Goal: Task Accomplishment & Management: Manage account settings

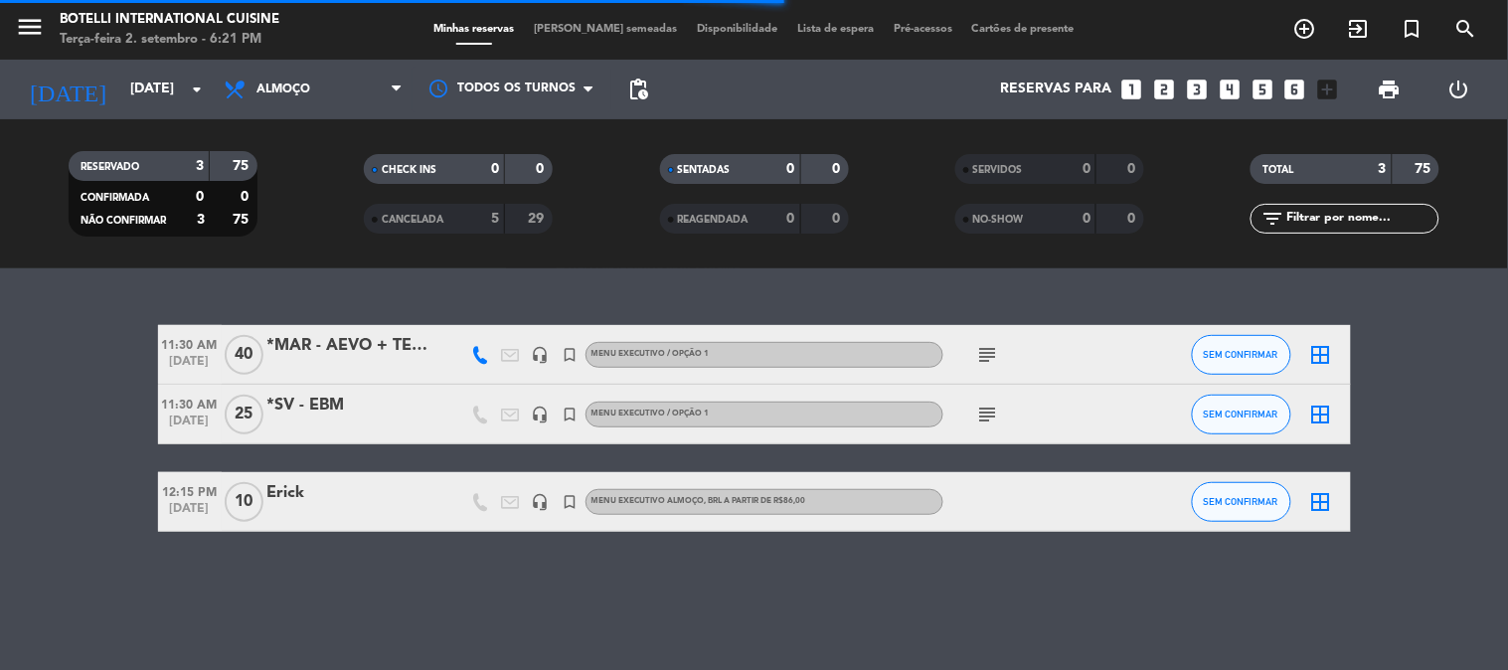
drag, startPoint x: 614, startPoint y: 393, endPoint x: 495, endPoint y: 395, distance: 119.3
click at [609, 395] on div "11:30 AM [DATE] *MAR - AEVO + TERRAL ([PERSON_NAME]) headset_mic turned_in_not …" at bounding box center [754, 428] width 1193 height 207
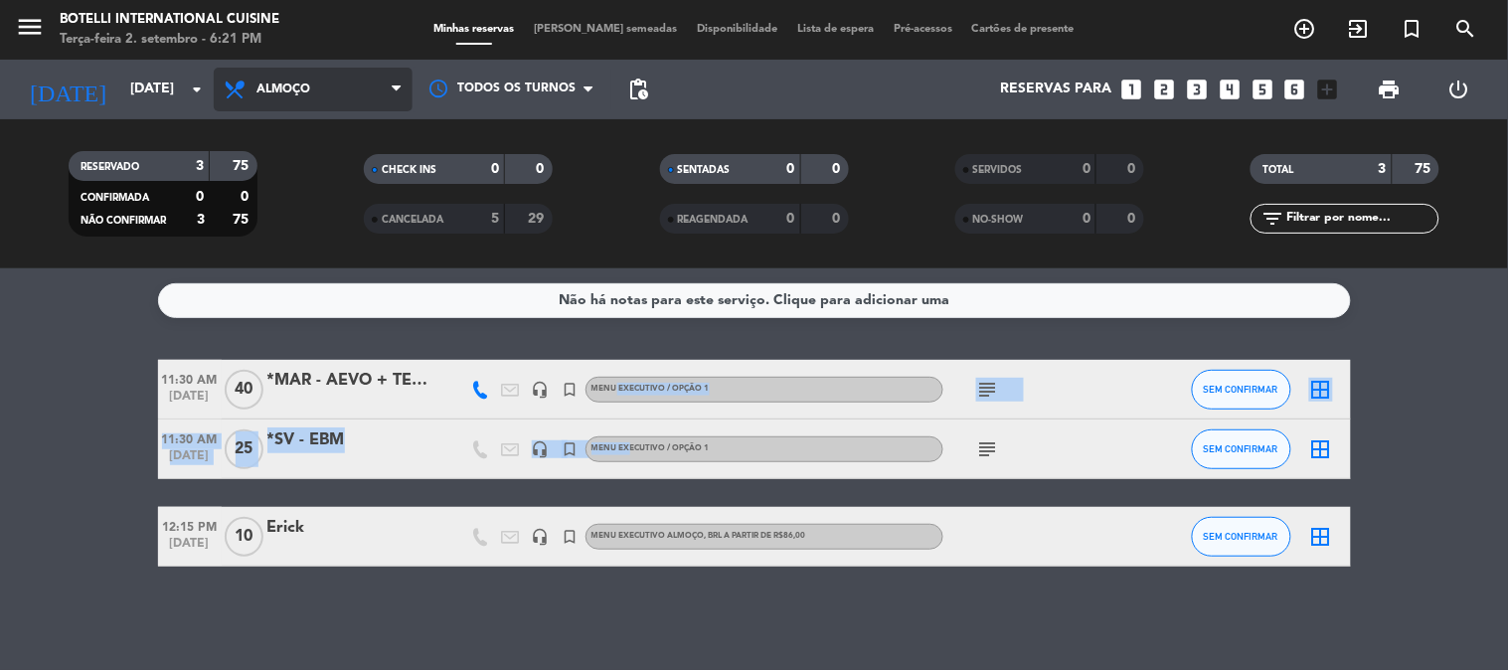
click at [270, 80] on span "Almoço" at bounding box center [313, 90] width 199 height 44
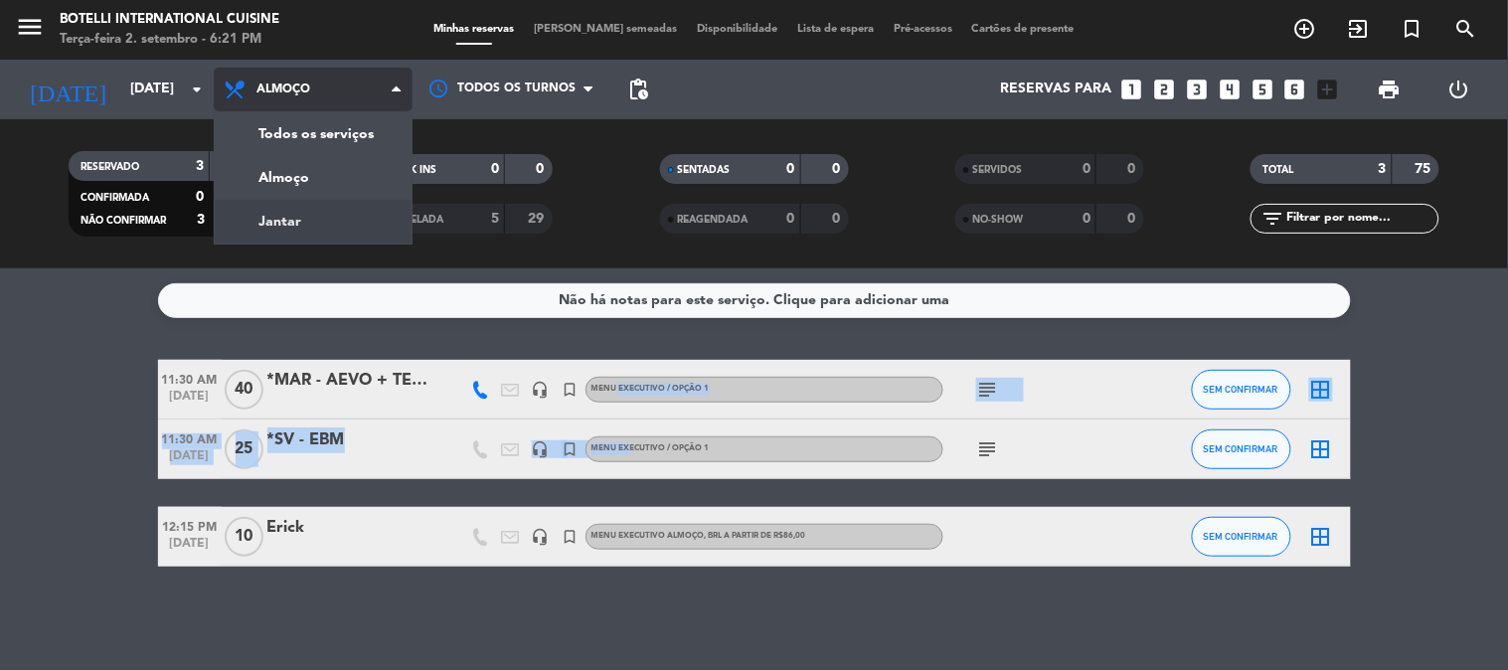
click at [306, 232] on div "menu Botelli International Cuisine Terça-feira 2. setembro - 6:21 PM Minhas res…" at bounding box center [754, 134] width 1508 height 268
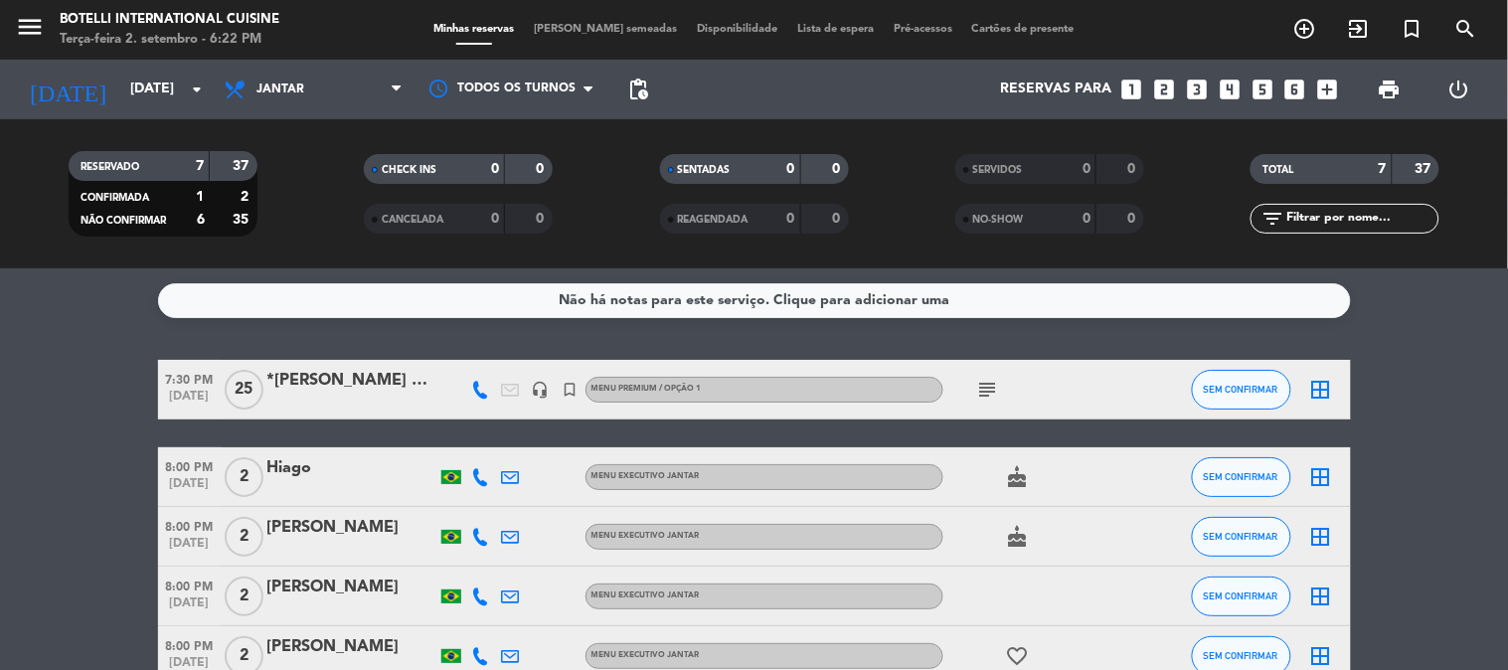
click at [1055, 404] on div "subject" at bounding box center [1032, 389] width 179 height 59
click at [989, 396] on icon "subject" at bounding box center [988, 390] width 24 height 24
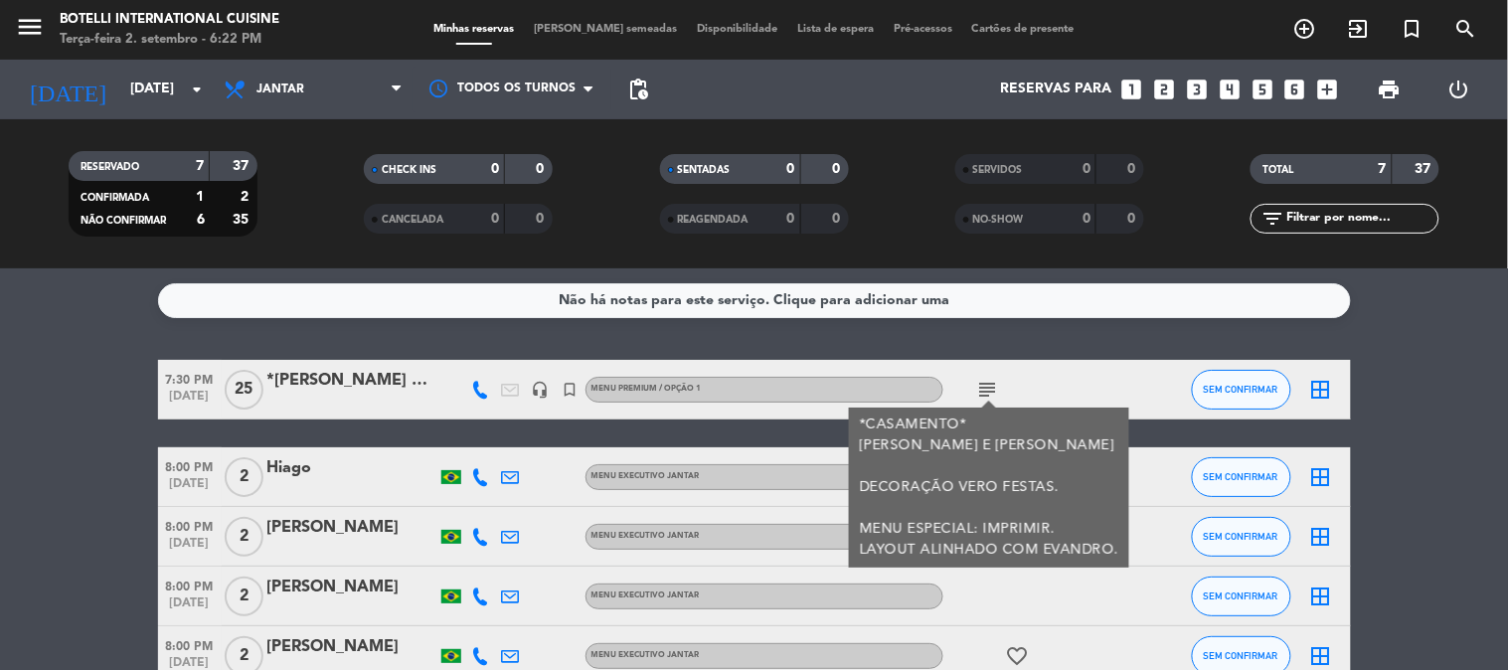
click at [989, 396] on icon "subject" at bounding box center [988, 390] width 24 height 24
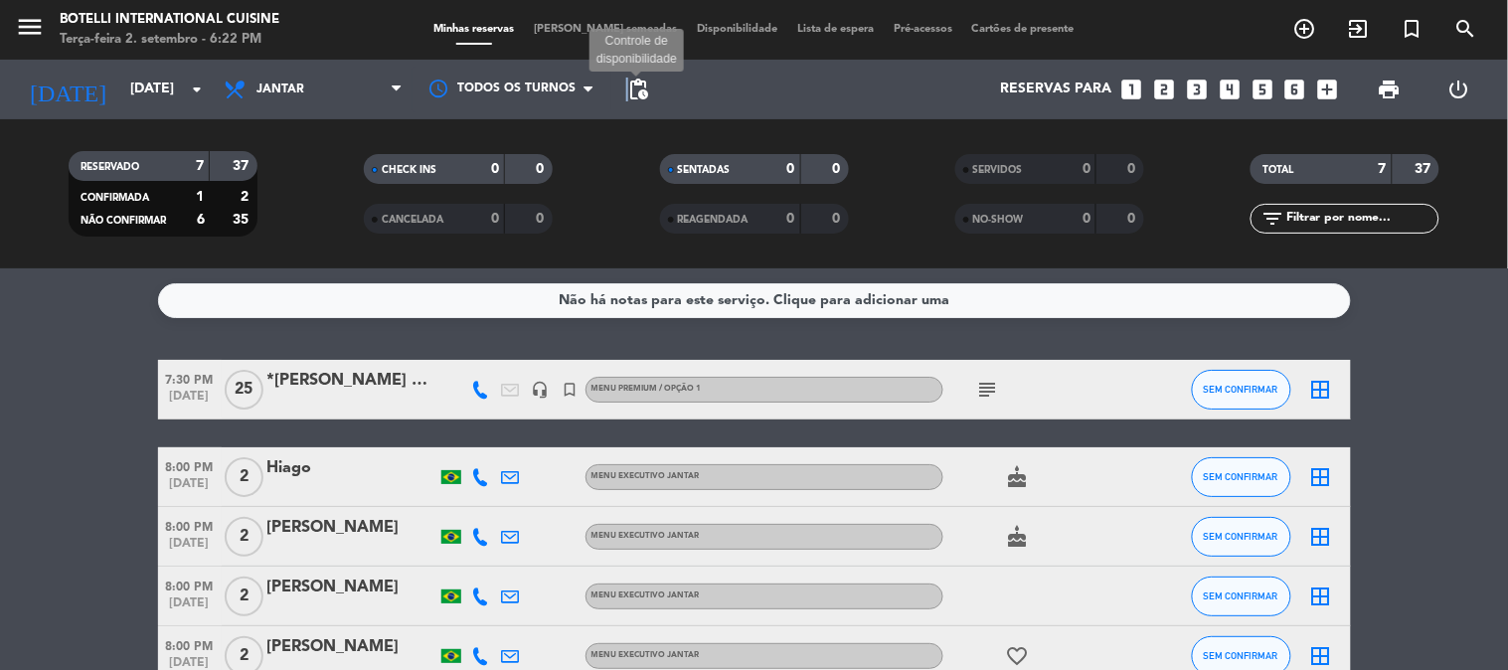
click at [627, 78] on span "pending_actions" at bounding box center [638, 90] width 24 height 24
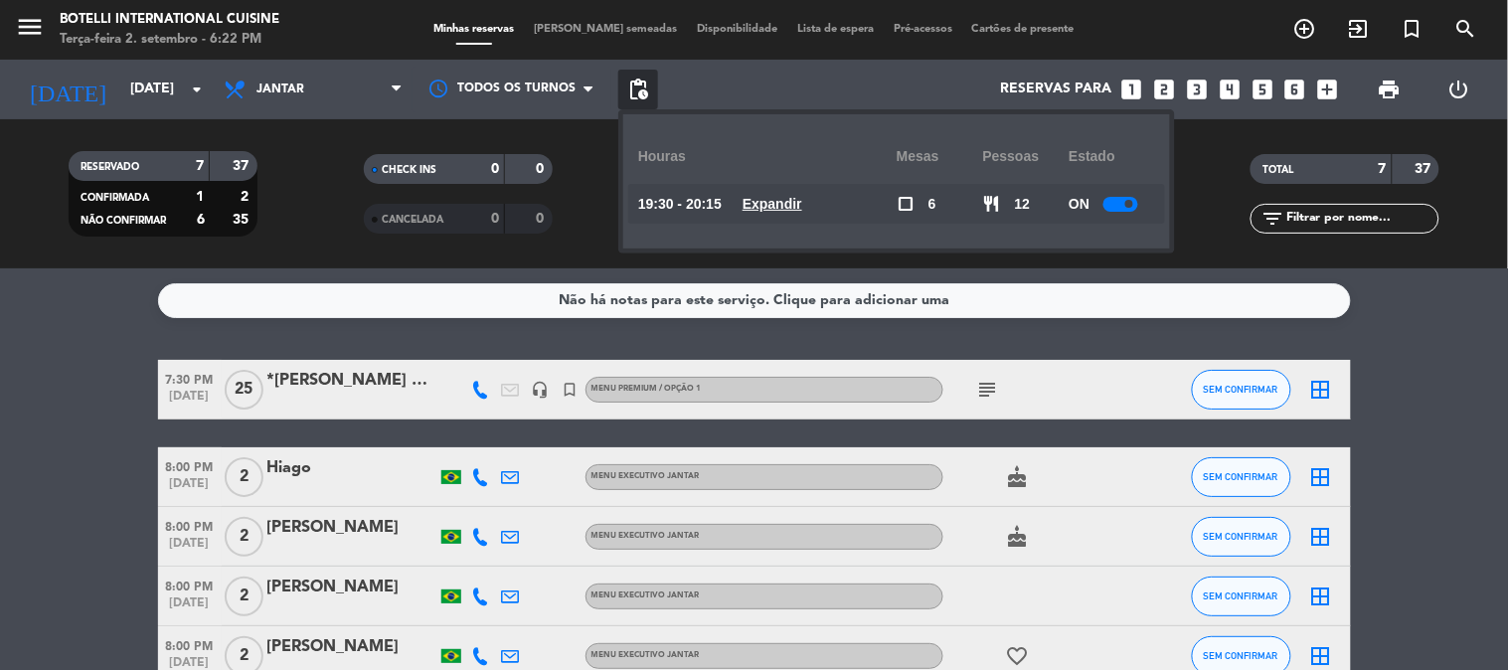
click at [1116, 204] on div at bounding box center [1120, 204] width 35 height 15
click at [1201, 266] on div "RESERVADO 7 37 CONFIRMADA 1 2 NÃO CONFIRMAR 6 35 CHECK INS 0 0 CANCELADA 0 0 SE…" at bounding box center [754, 193] width 1508 height 149
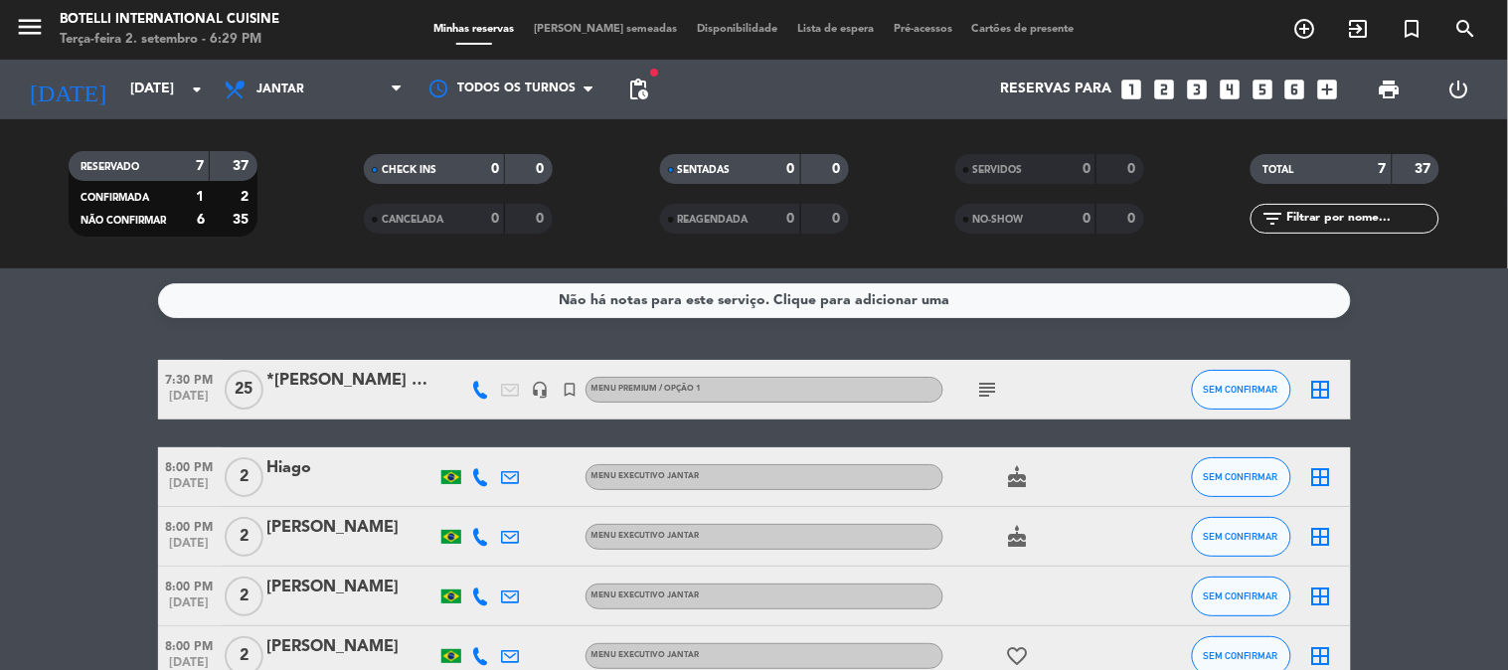
click at [332, 263] on div "RESERVADO 7 37 CONFIRMADA 1 2 NÃO CONFIRMAR 6 35 CHECK INS 0 0 CANCELADA 0 0 SE…" at bounding box center [754, 193] width 1508 height 149
click at [994, 382] on icon "subject" at bounding box center [988, 390] width 24 height 24
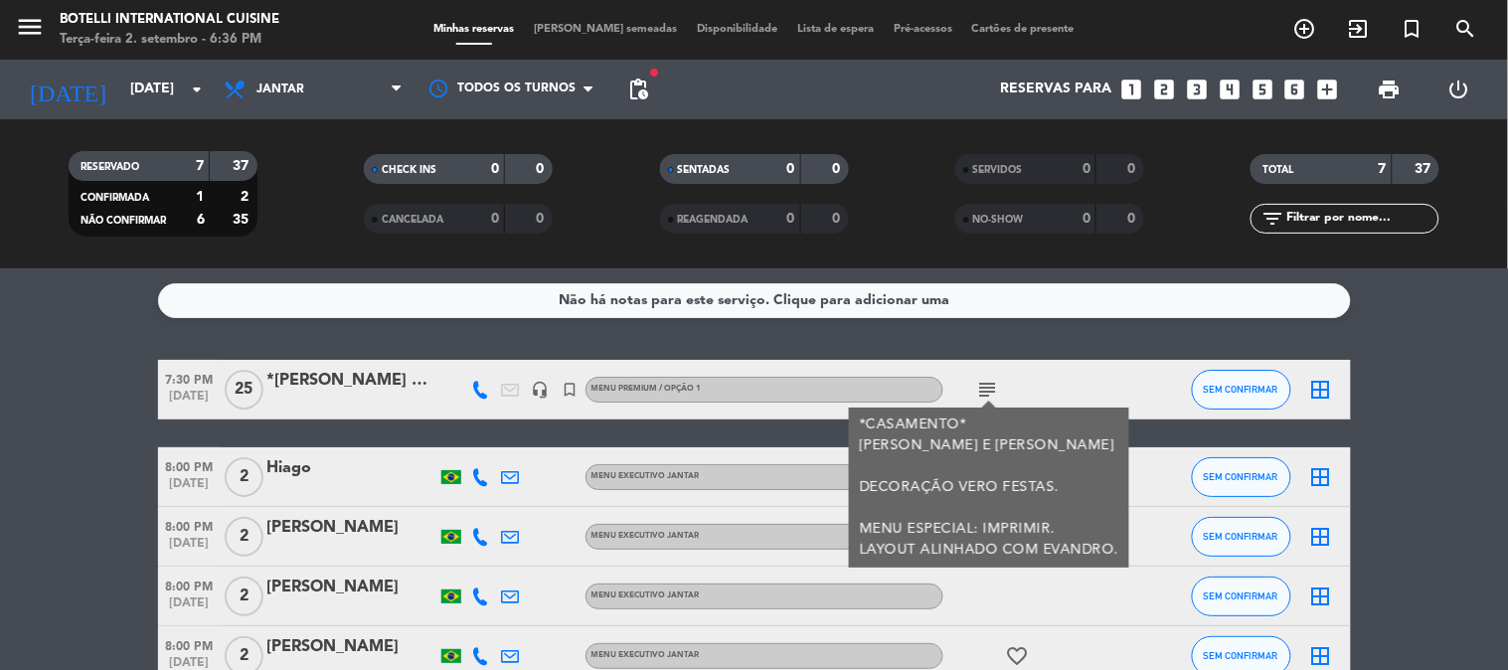
click at [987, 389] on icon "subject" at bounding box center [988, 390] width 24 height 24
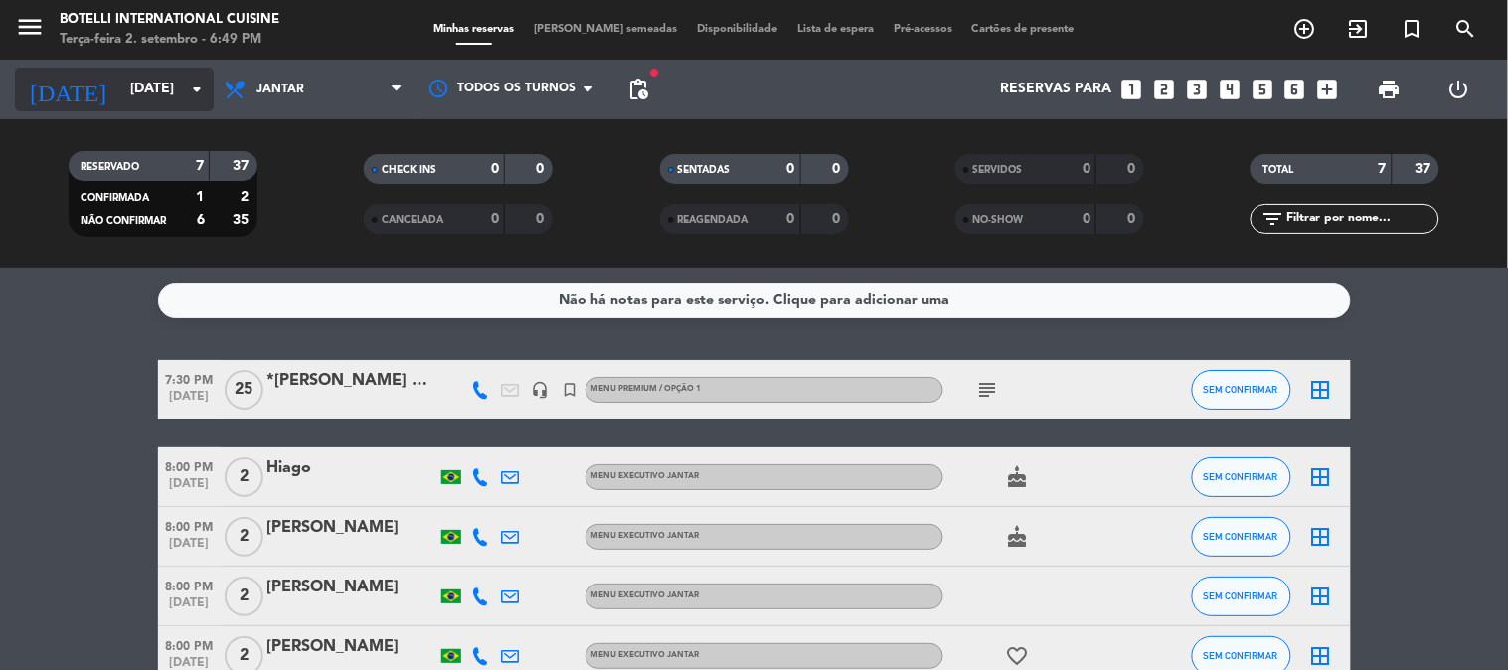
click at [120, 102] on input "[DATE]" at bounding box center [214, 90] width 189 height 36
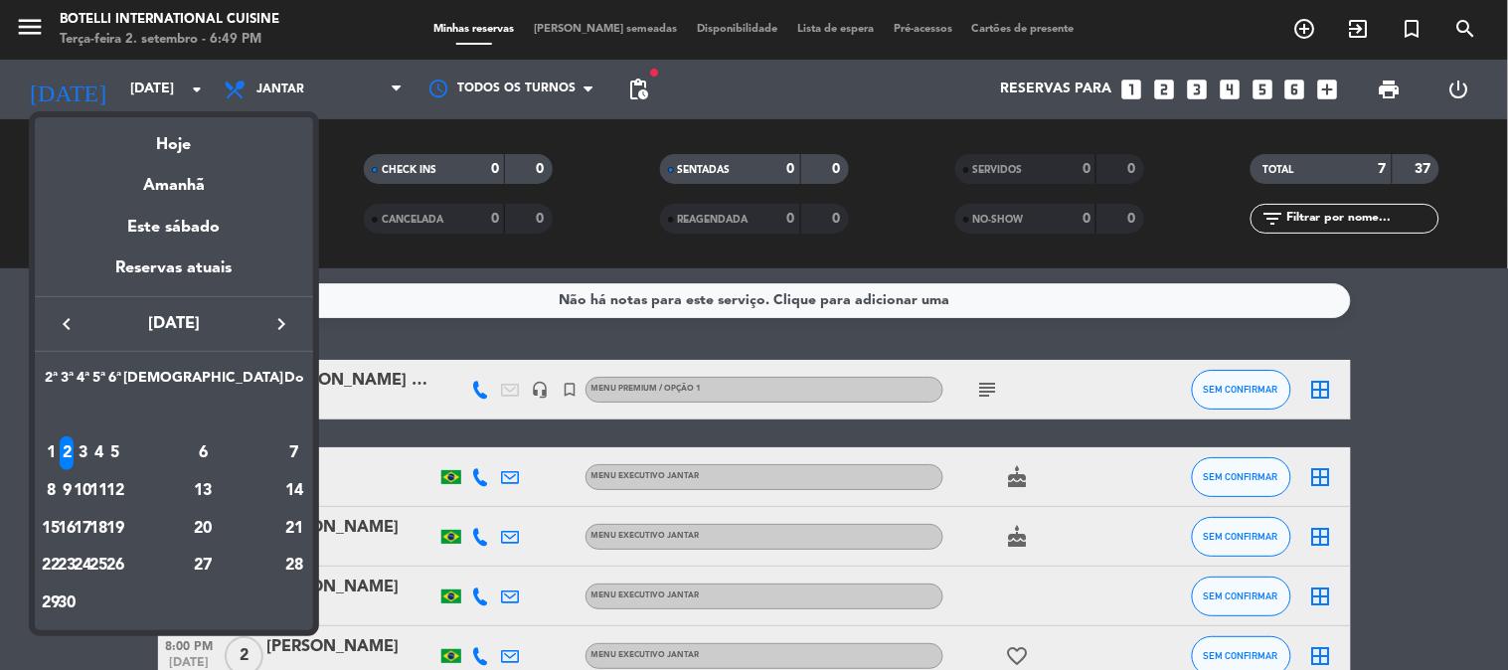
click at [57, 314] on icon "keyboard_arrow_left" at bounding box center [67, 324] width 24 height 24
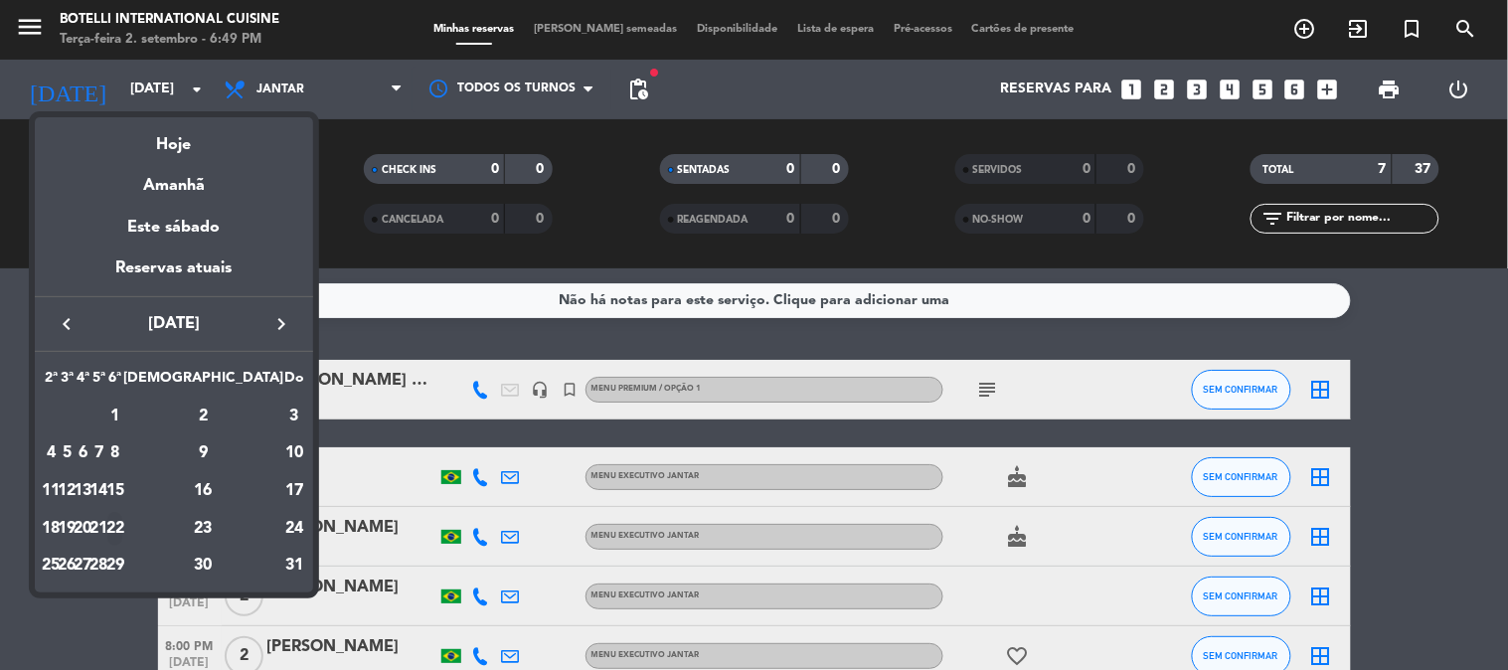
click at [122, 527] on div "22" at bounding box center [114, 529] width 15 height 34
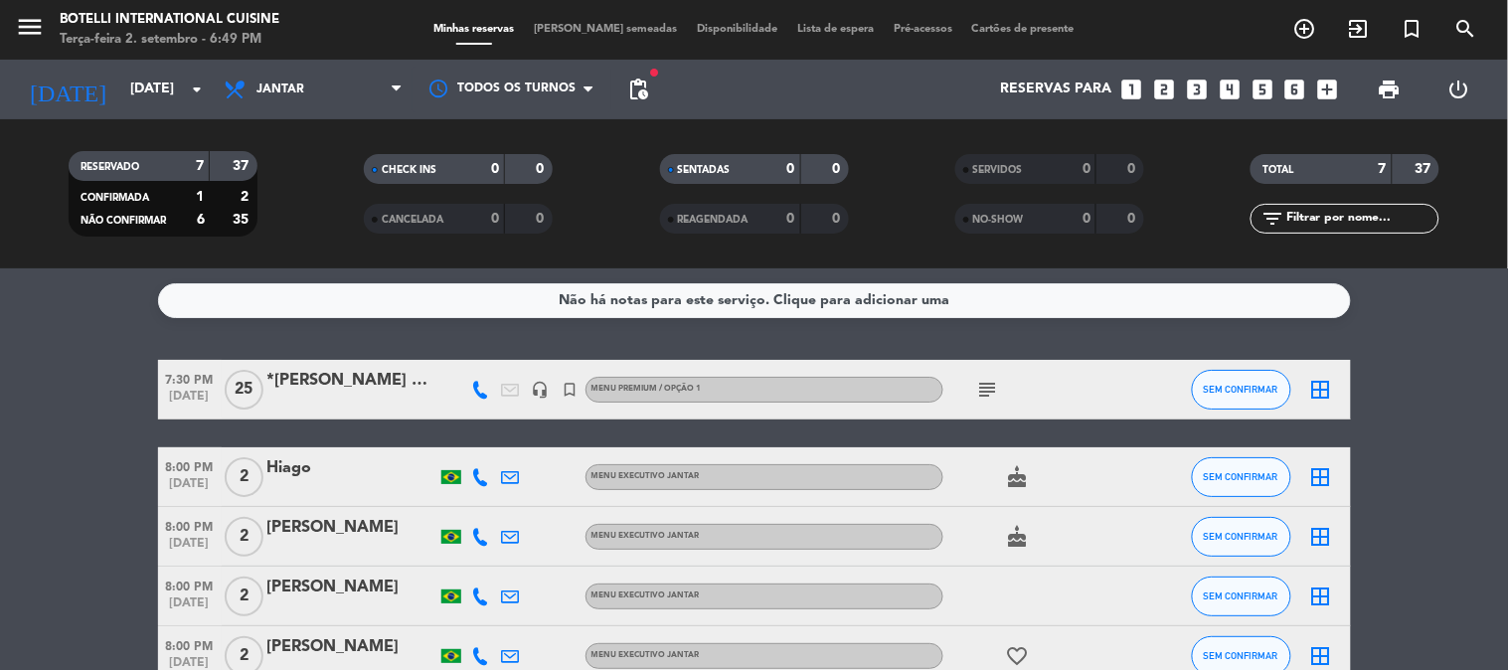
type input "[DATE]"
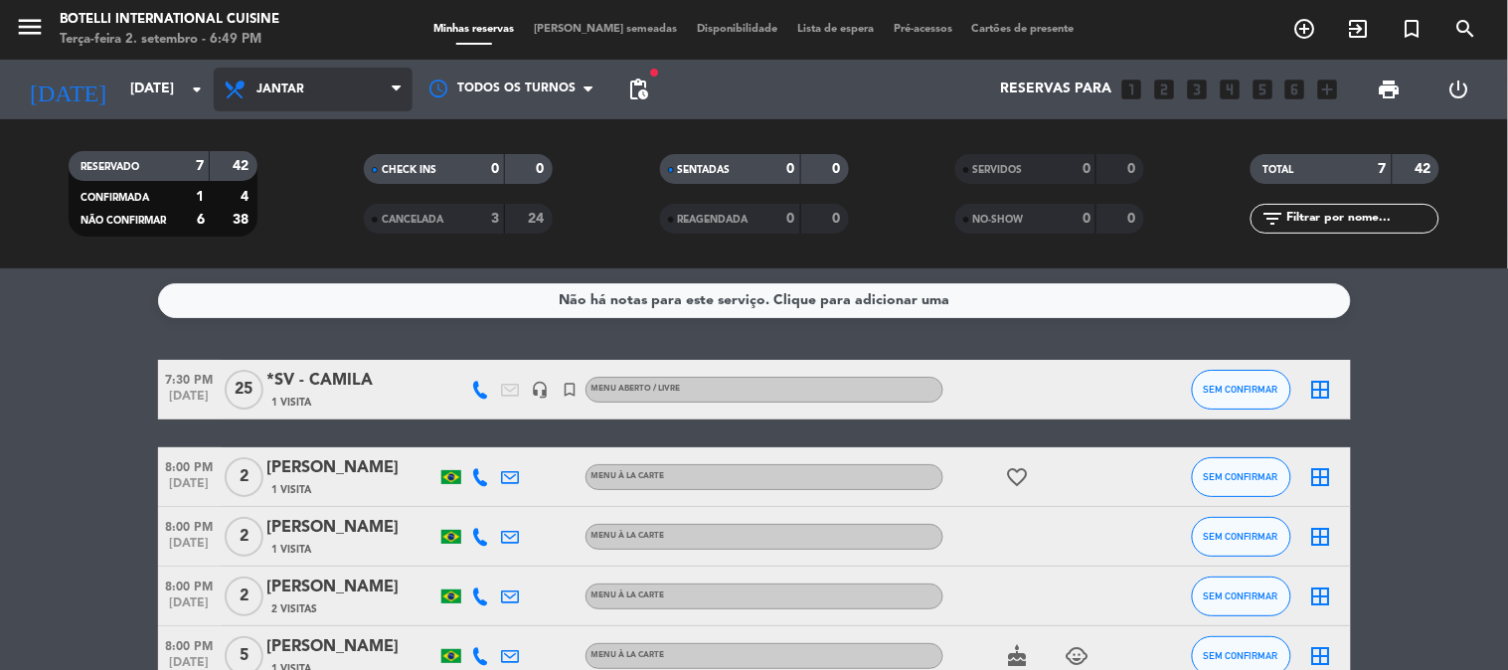
click at [343, 81] on span "Jantar" at bounding box center [313, 90] width 199 height 44
click at [341, 170] on div "menu Botelli International Cuisine Terça-feira 2. setembro - 6:49 PM Minhas res…" at bounding box center [754, 134] width 1508 height 268
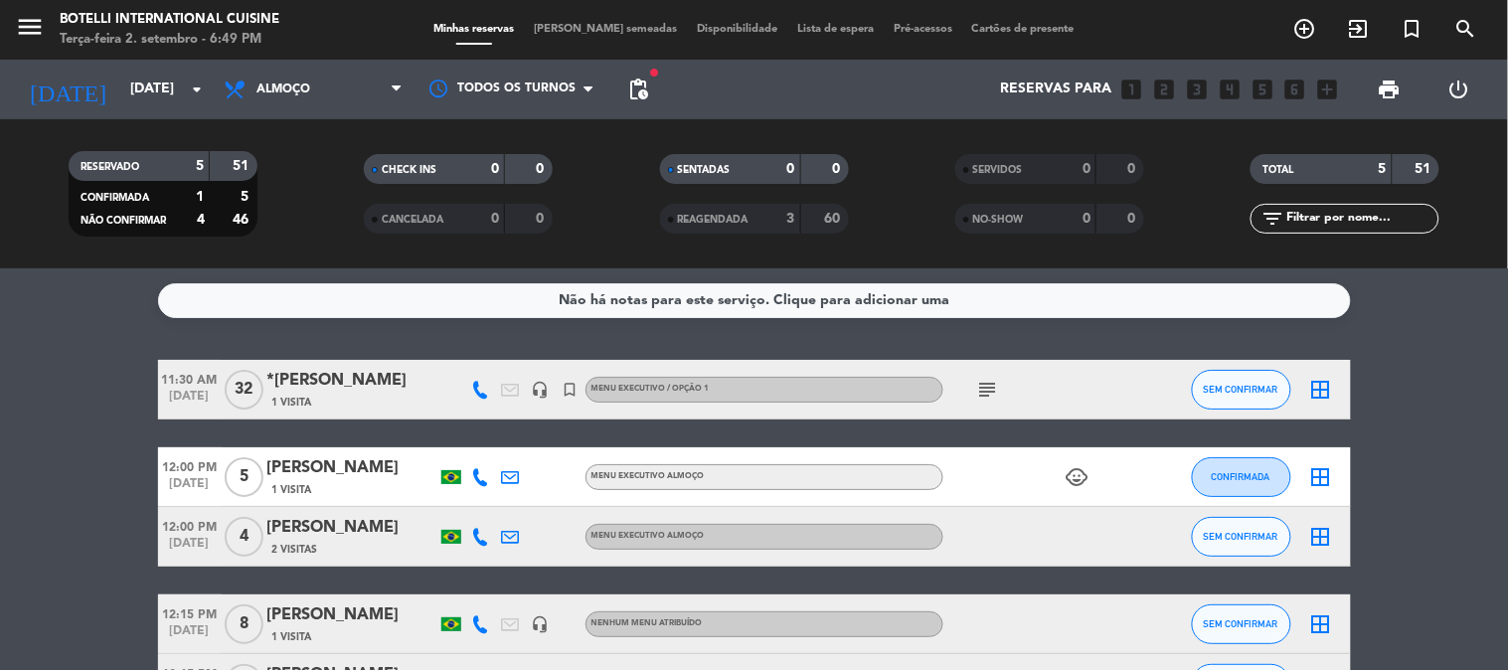
drag, startPoint x: 990, startPoint y: 366, endPoint x: 992, endPoint y: 384, distance: 18.0
click at [991, 372] on div "subject" at bounding box center [1032, 389] width 179 height 59
click at [992, 385] on icon "subject" at bounding box center [988, 390] width 24 height 24
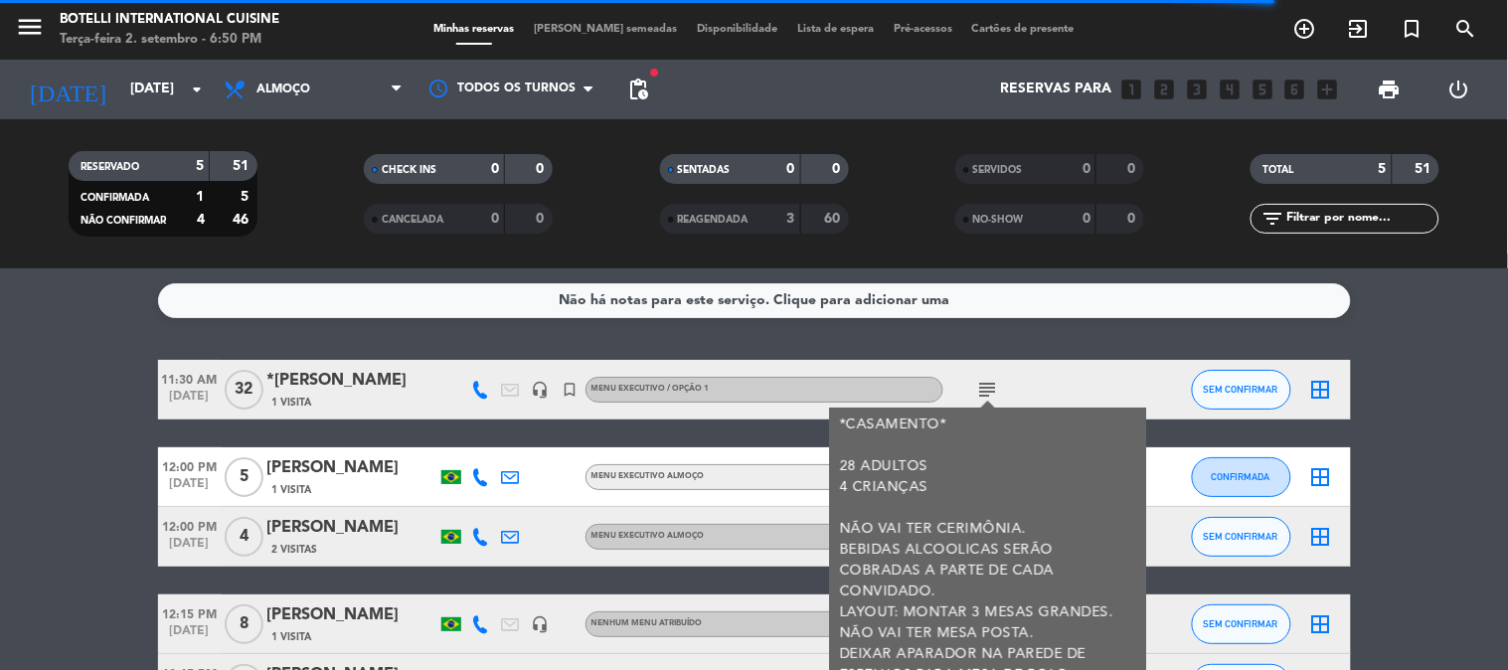
click at [956, 321] on div "Não há notas para este serviço. Clique para adicionar uma 11:30 AM [DATE] *MAR …" at bounding box center [754, 469] width 1508 height 402
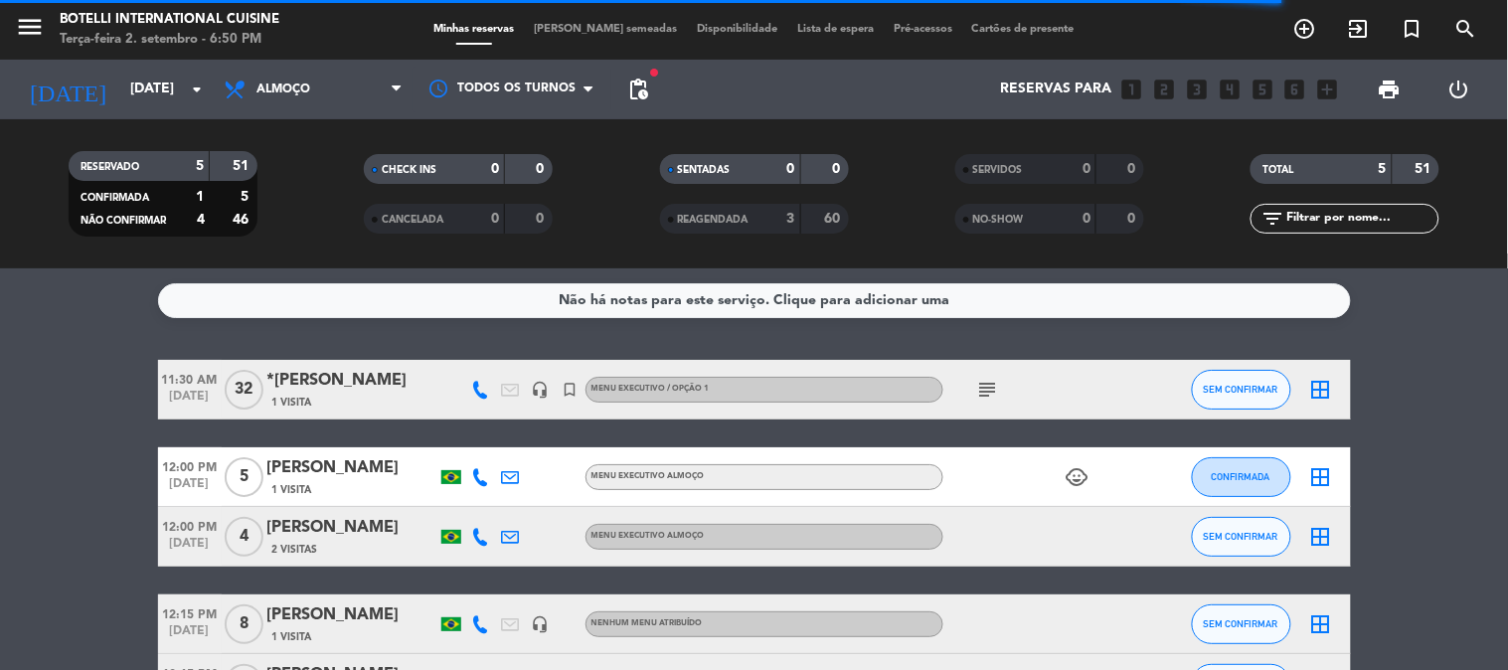
click at [965, 336] on div "Não há notas para este serviço. Clique para adicionar uma 11:30 AM [DATE] *MAR …" at bounding box center [754, 469] width 1508 height 402
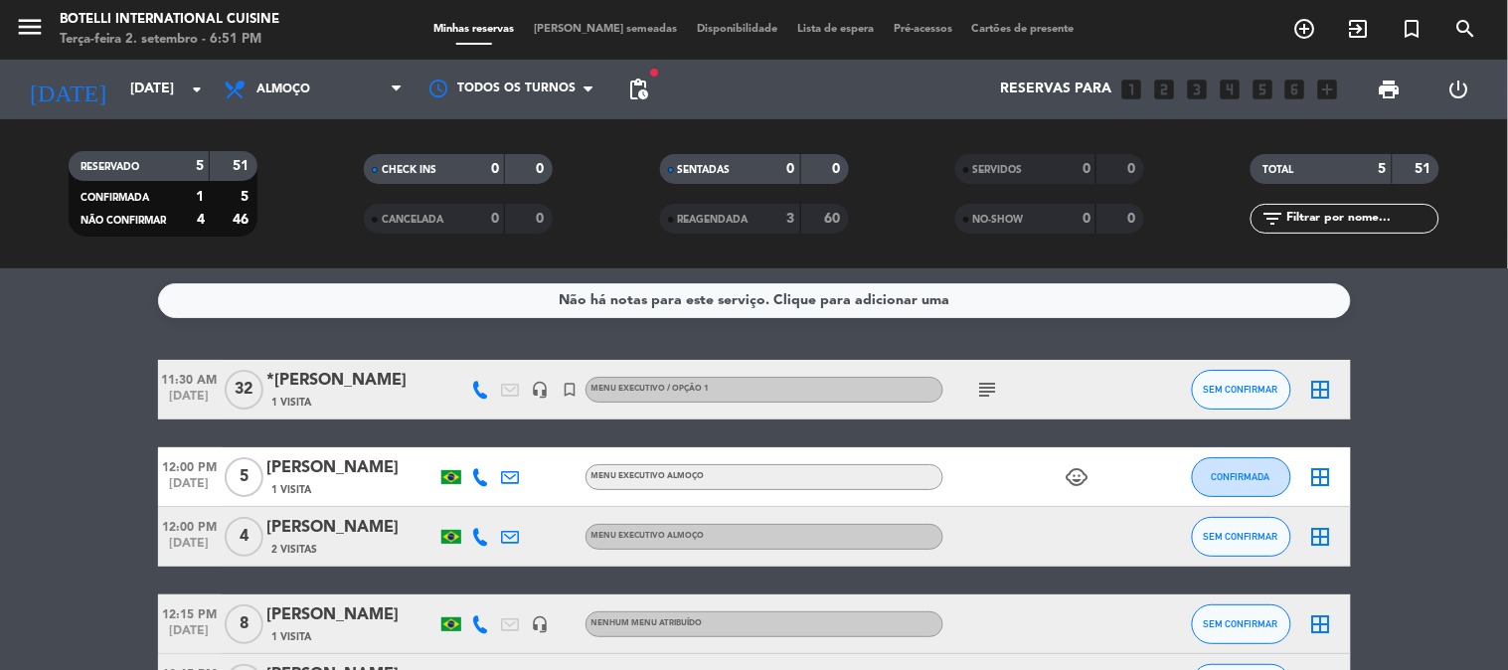
click at [1014, 383] on div "subject" at bounding box center [1032, 389] width 179 height 59
